Goal: Answer question/provide support: Share knowledge or assist other users

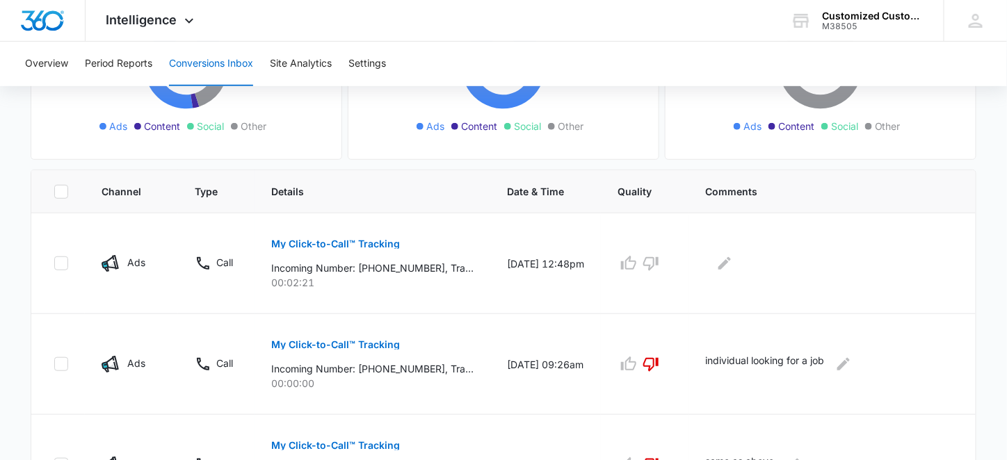
scroll to position [226, 0]
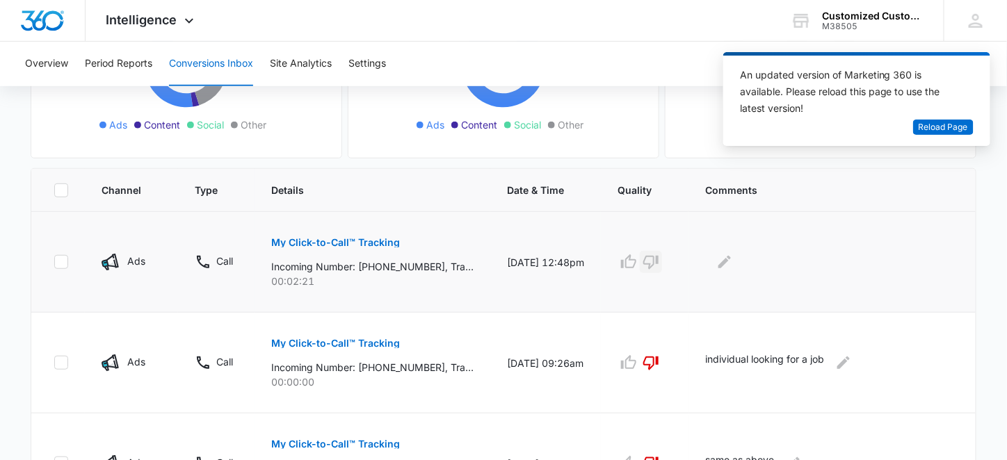
click at [659, 254] on icon "button" at bounding box center [651, 262] width 17 height 17
click at [731, 262] on icon "Edit Comments" at bounding box center [724, 262] width 13 height 13
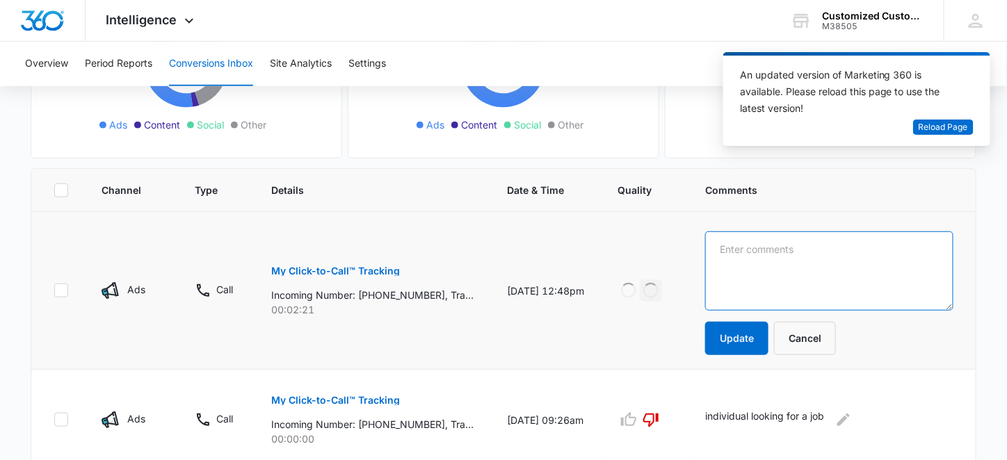
click at [737, 258] on textarea at bounding box center [829, 271] width 248 height 79
type textarea "individual looking for a job"
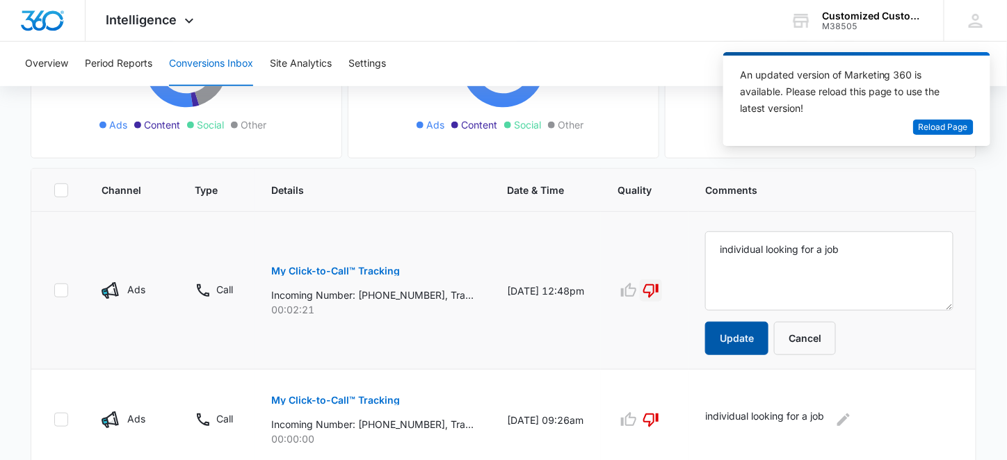
click at [740, 323] on button "Update" at bounding box center [736, 338] width 63 height 33
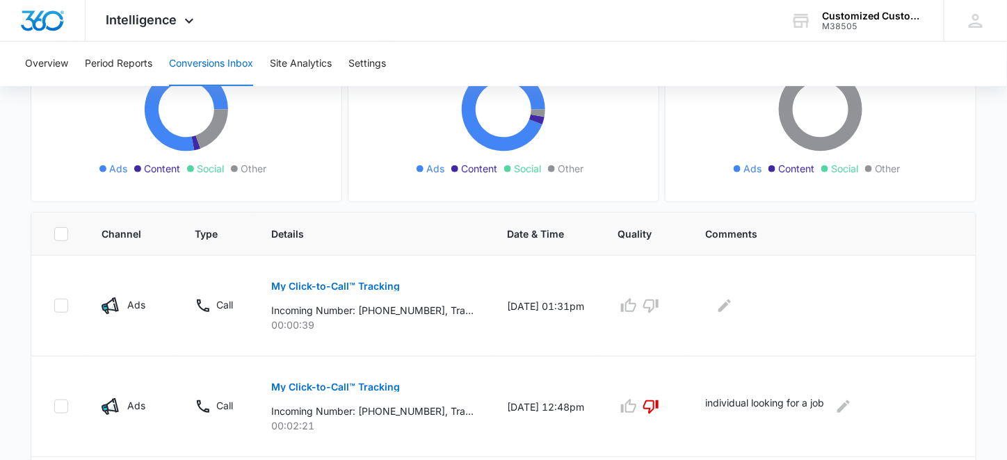
scroll to position [278, 0]
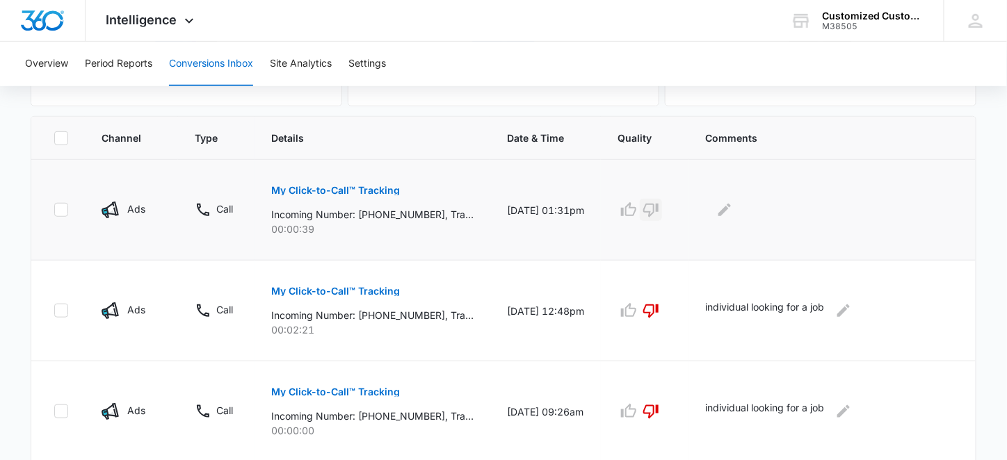
click at [659, 206] on icon "button" at bounding box center [651, 210] width 17 height 17
click at [731, 205] on icon "Edit Comments" at bounding box center [724, 210] width 13 height 13
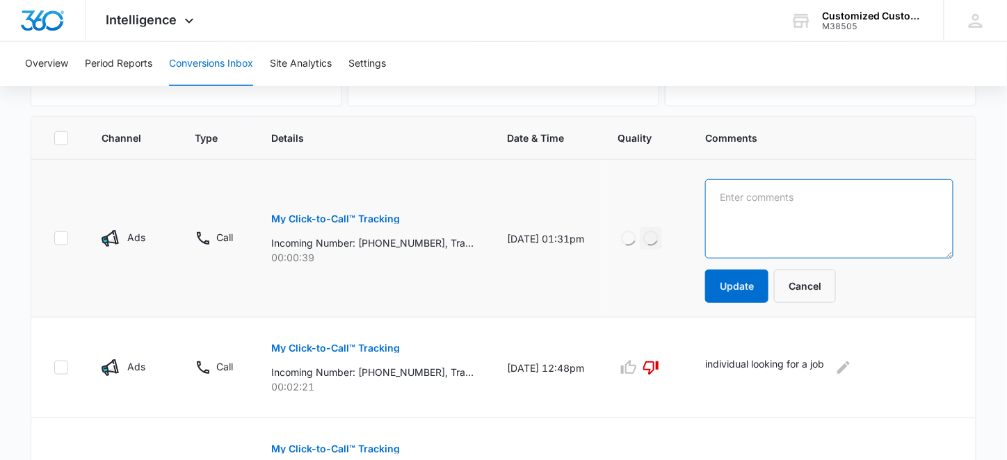
click at [746, 201] on textarea at bounding box center [829, 218] width 248 height 79
type textarea "individual looking for a job"
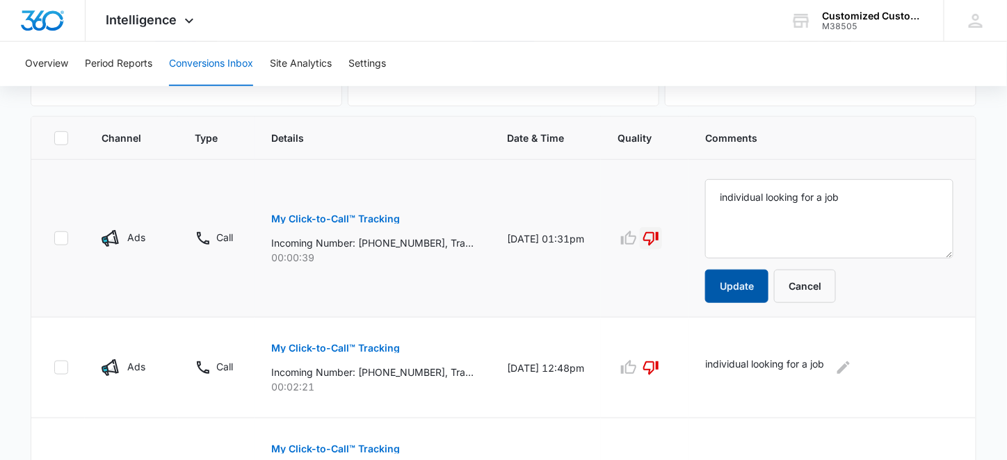
click at [748, 277] on button "Update" at bounding box center [736, 286] width 63 height 33
